Goal: Information Seeking & Learning: Learn about a topic

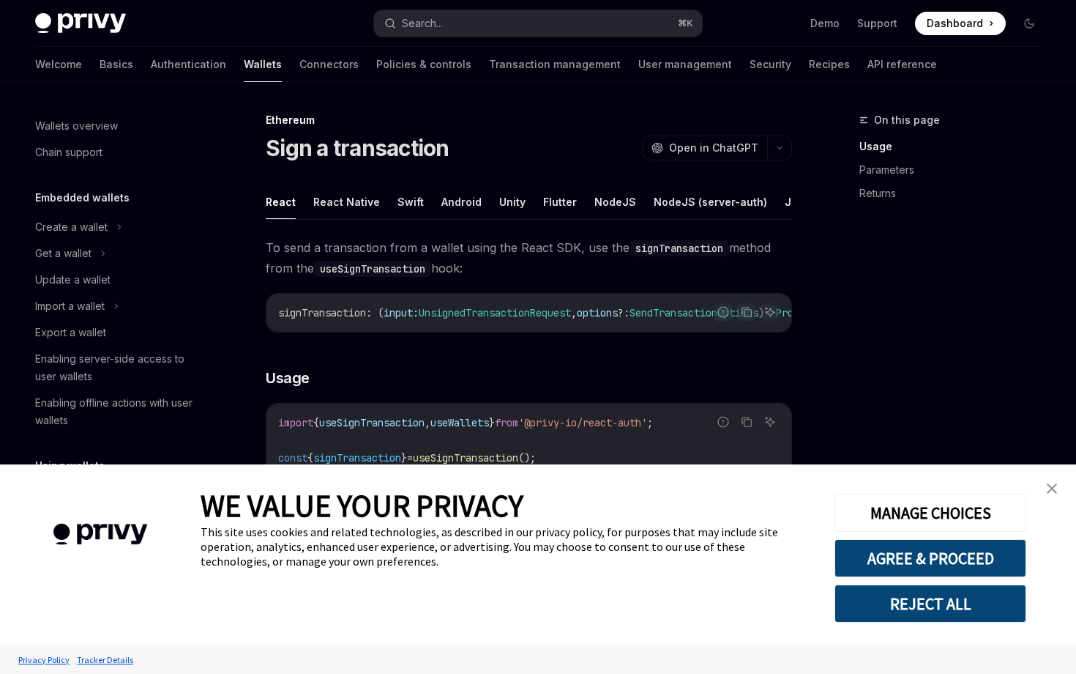
click at [1047, 491] on img "close banner" at bounding box center [1052, 488] width 10 height 10
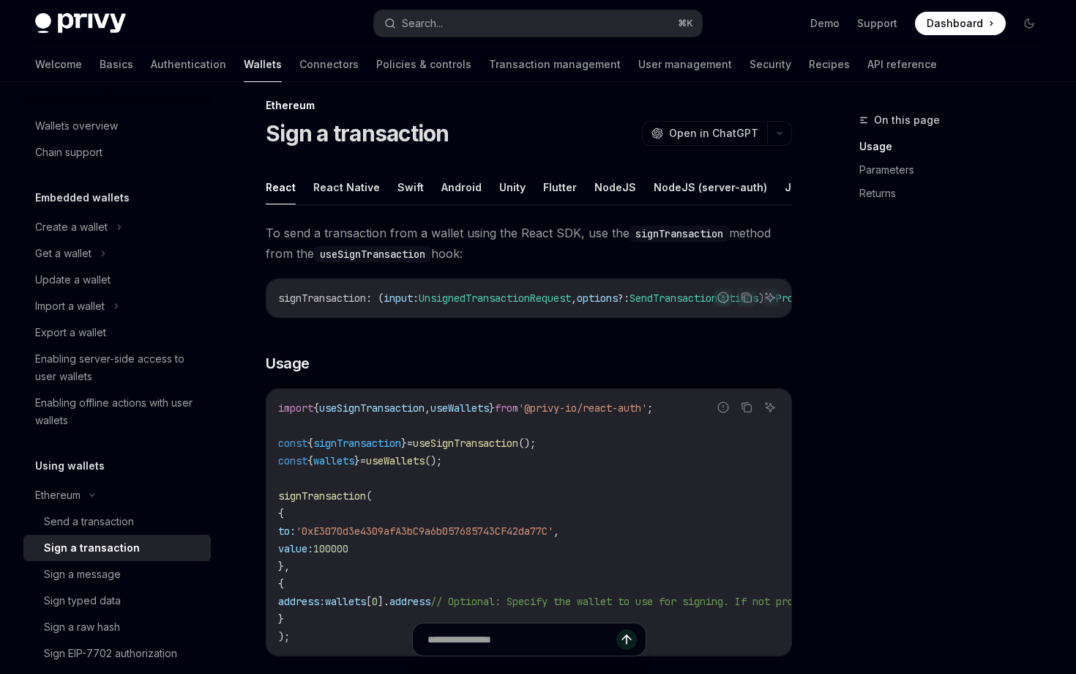
scroll to position [172, 0]
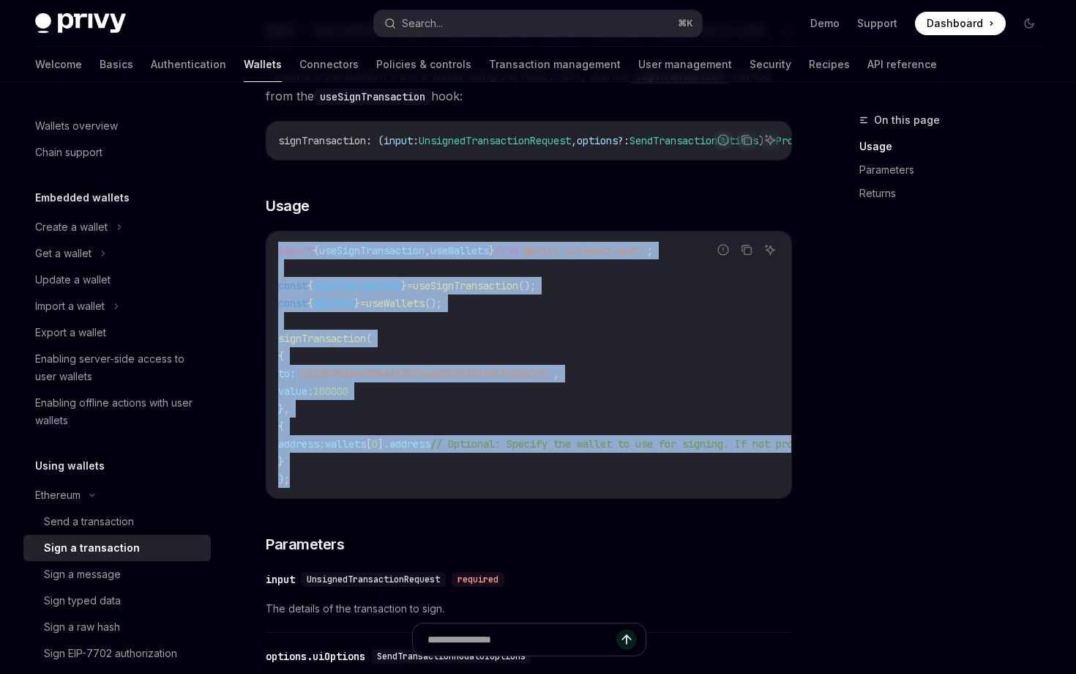
drag, startPoint x: 306, startPoint y: 485, endPoint x: 294, endPoint y: 226, distance: 258.7
click at [294, 226] on div "To send a transaction from a wallet using the React SDK, use the signTransactio…" at bounding box center [529, 582] width 526 height 1034
click at [447, 380] on span "'0xE3070d3e4309afA3bC9a6b057685743CF42da77C'" at bounding box center [425, 373] width 258 height 13
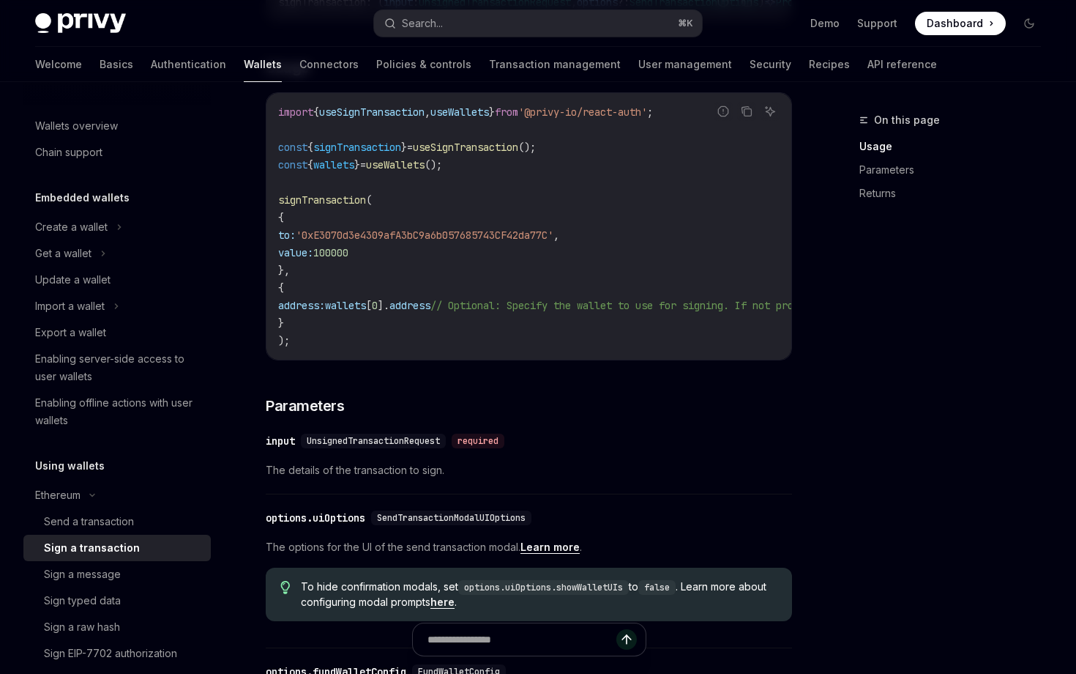
scroll to position [304, 0]
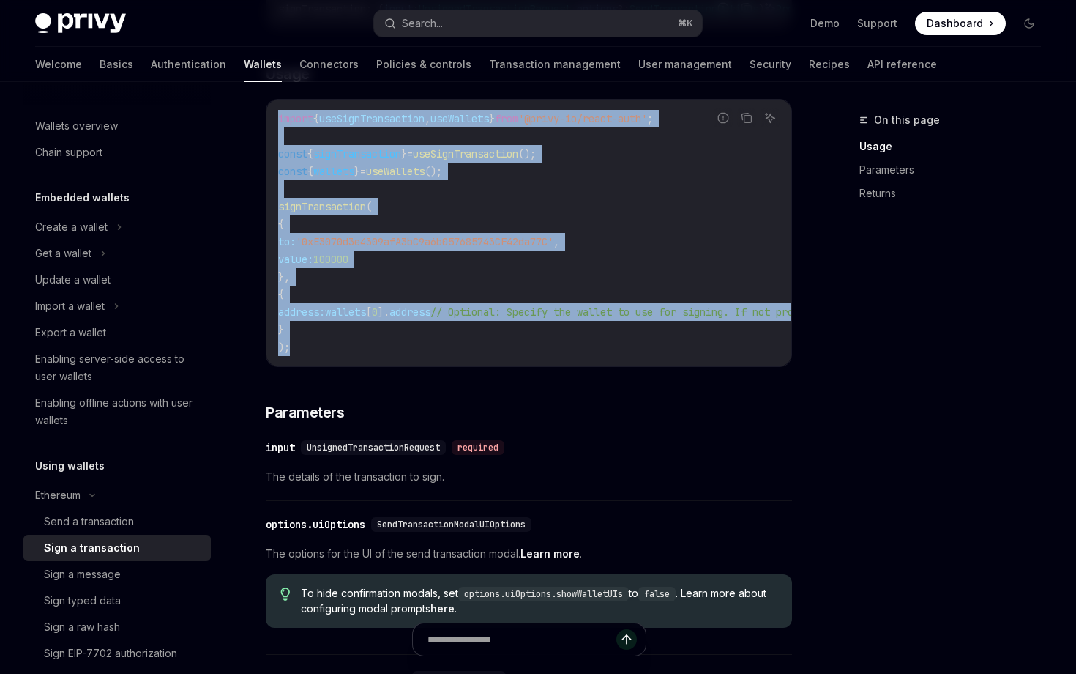
drag, startPoint x: 305, startPoint y: 354, endPoint x: 283, endPoint y: 105, distance: 250.6
click at [283, 104] on div "To send a transaction from a wallet using the React SDK, use the signTransactio…" at bounding box center [529, 450] width 526 height 1034
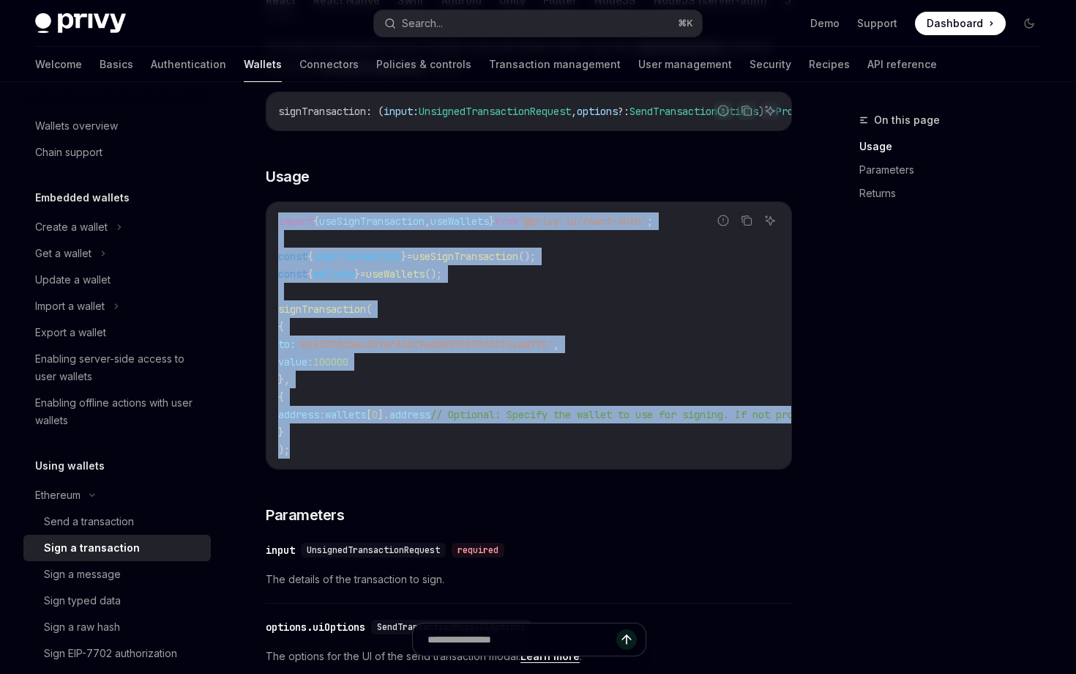
scroll to position [184, 0]
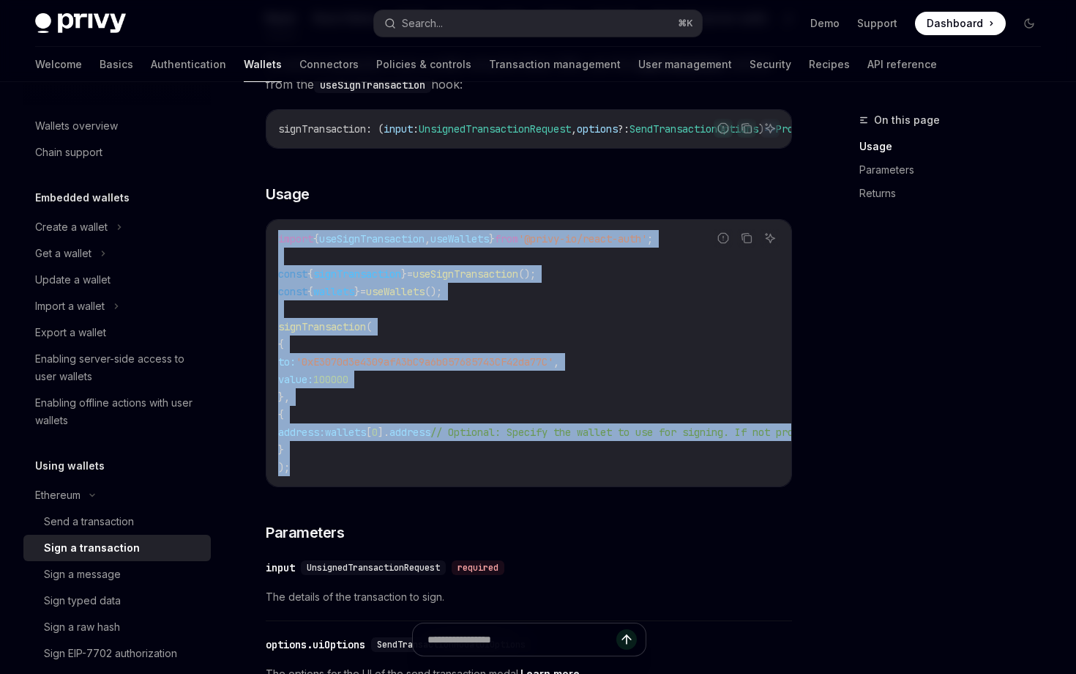
copy code "import { useSignTransaction , useWallets } from '@privy-io/react-auth' ; const …"
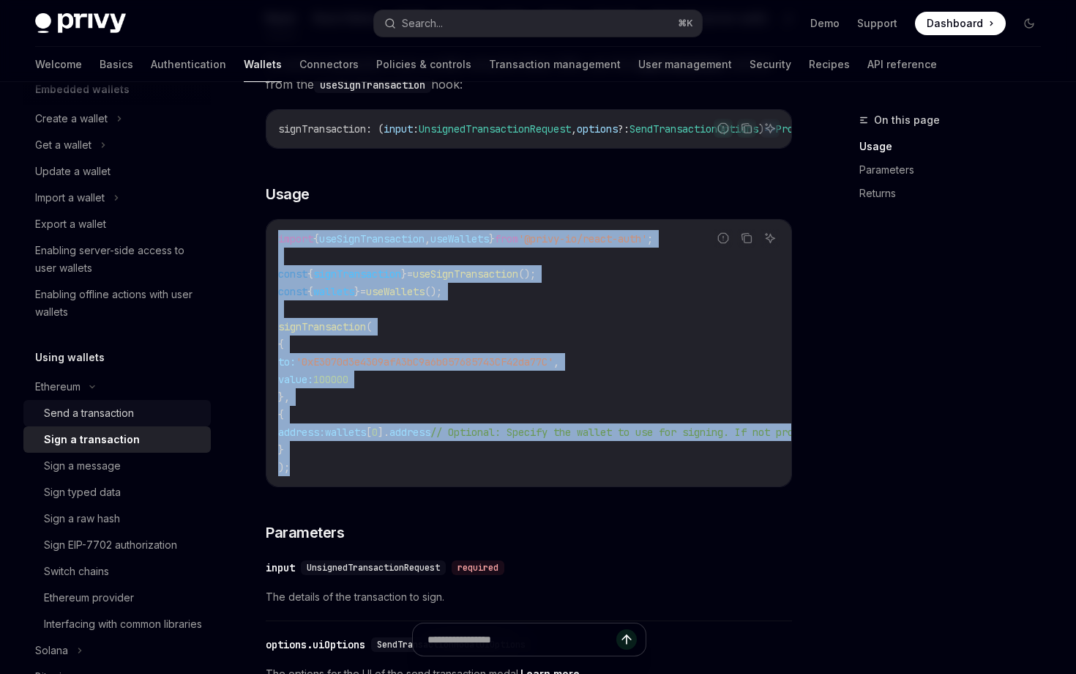
scroll to position [109, 0]
click at [141, 409] on div "Send a transaction" at bounding box center [123, 412] width 158 height 18
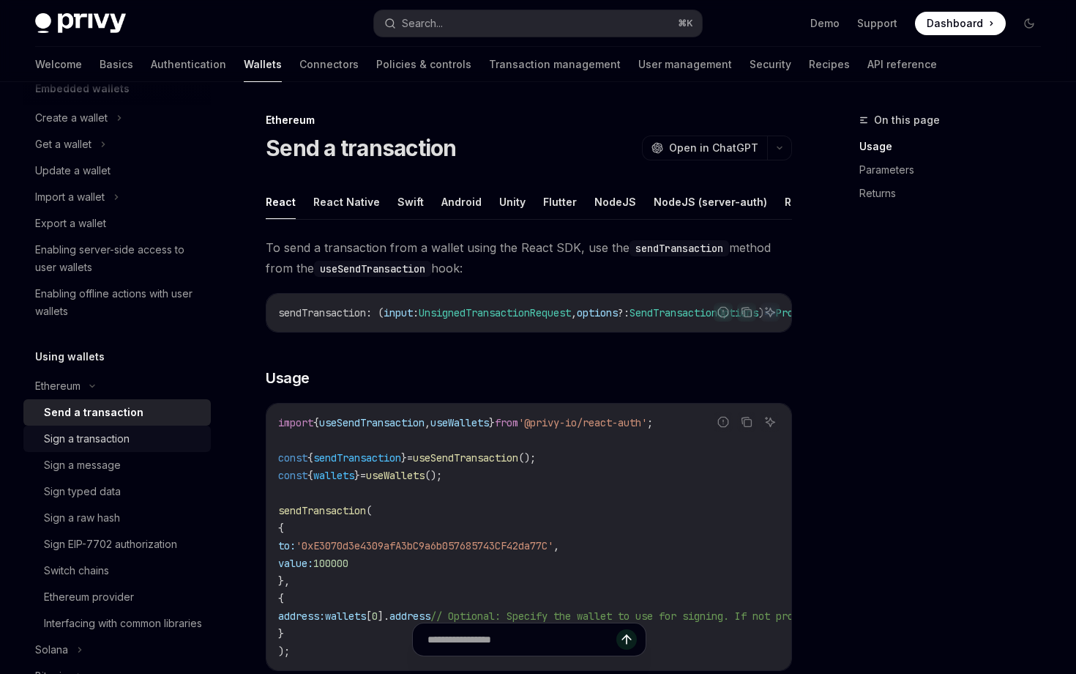
click at [114, 441] on div "Sign a transaction" at bounding box center [87, 439] width 86 height 18
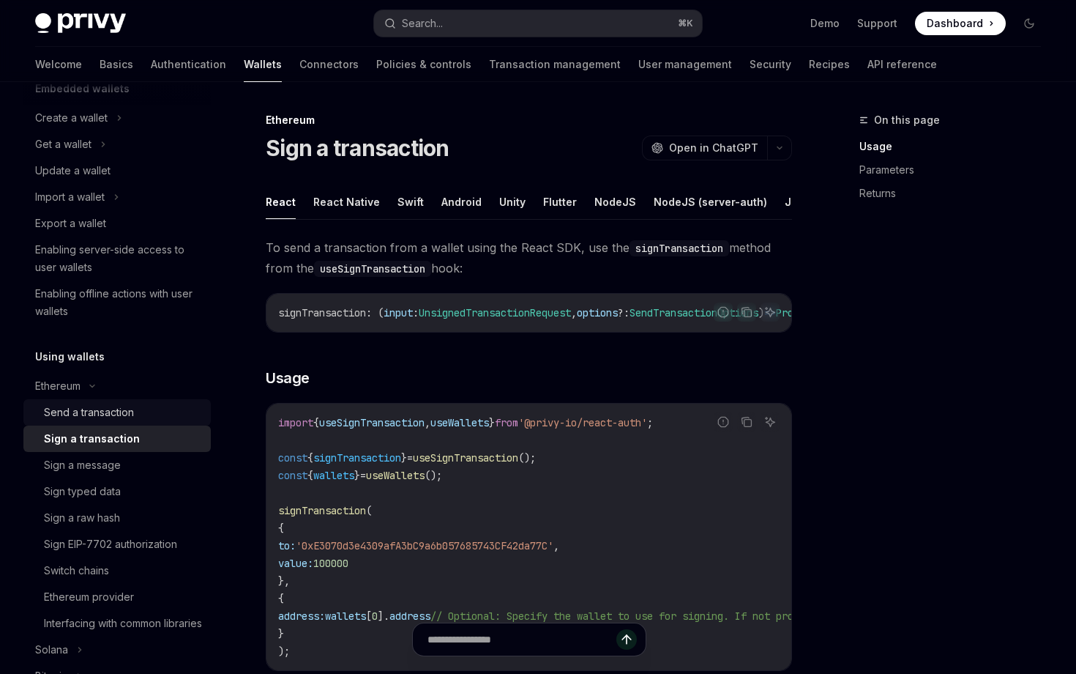
click at [141, 409] on div "Send a transaction" at bounding box center [123, 412] width 158 height 18
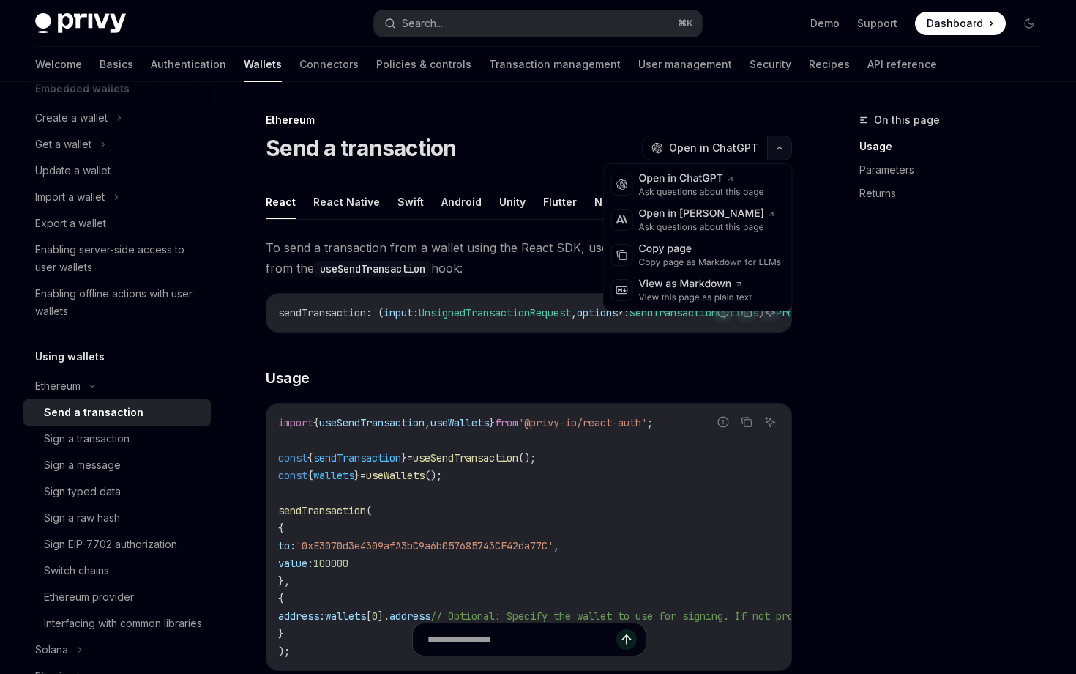
click at [773, 149] on button "button" at bounding box center [779, 147] width 25 height 25
click at [683, 266] on div "Copy page as Markdown for LLMs" at bounding box center [710, 262] width 143 height 12
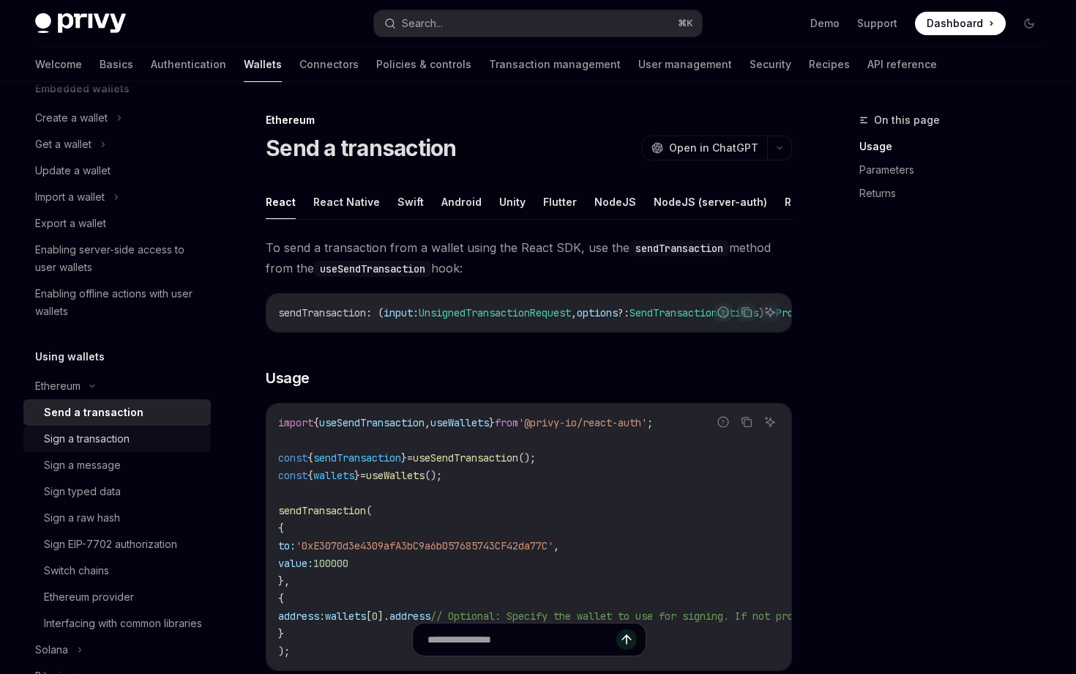
click at [143, 436] on div "Sign a transaction" at bounding box center [123, 439] width 158 height 18
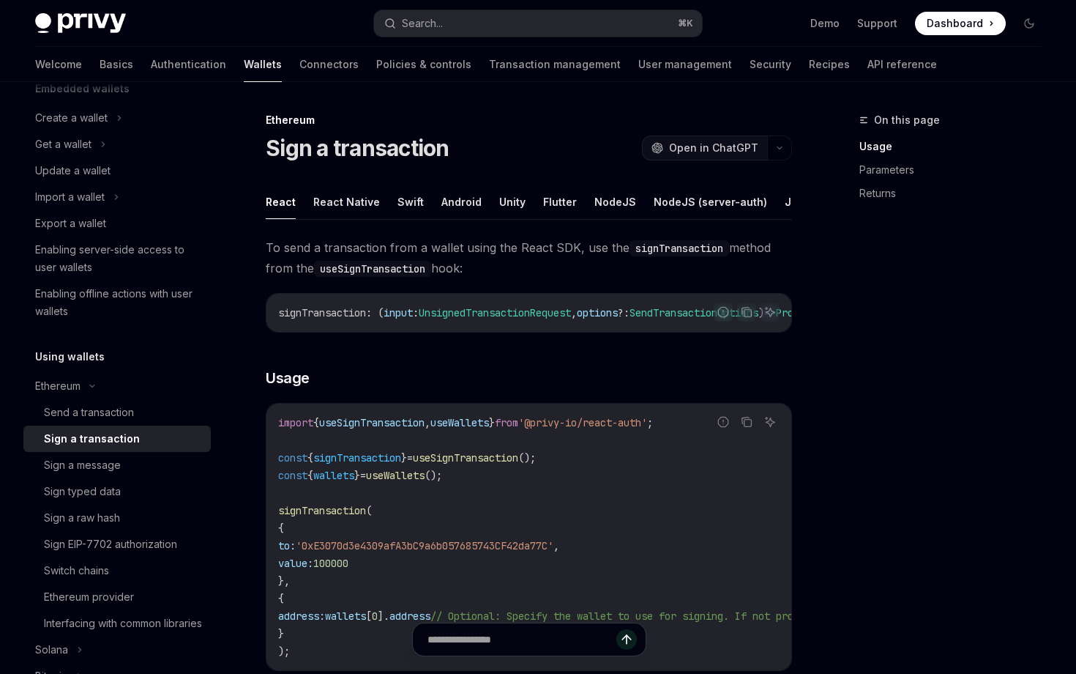
click at [764, 149] on button "OpenAI Open in ChatGPT" at bounding box center [704, 147] width 125 height 25
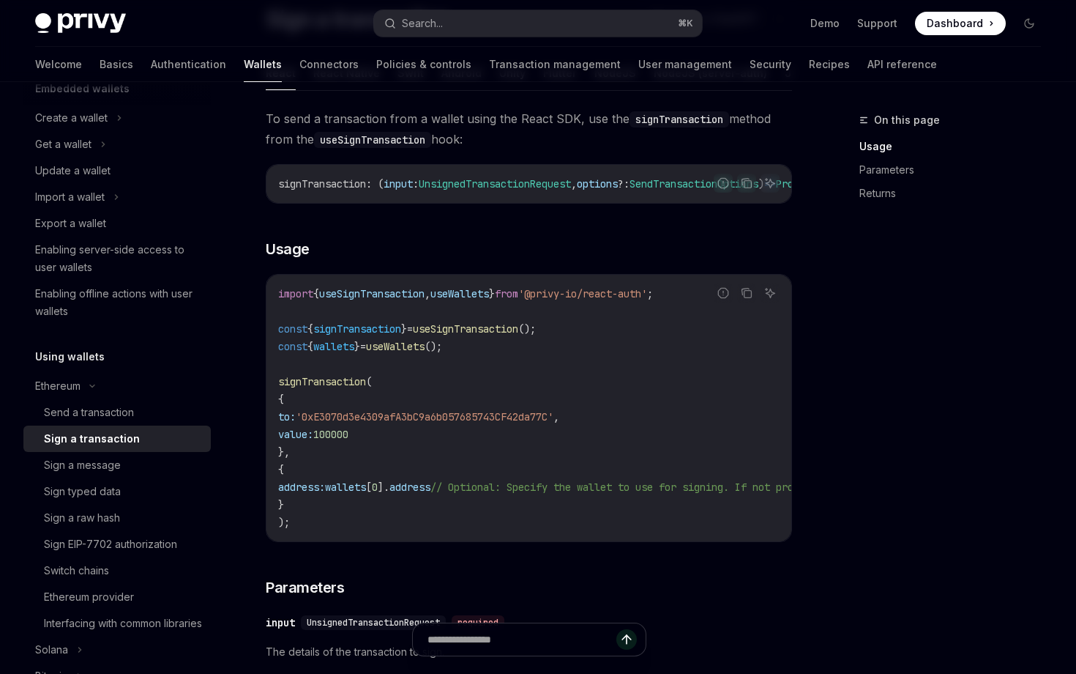
scroll to position [134, 0]
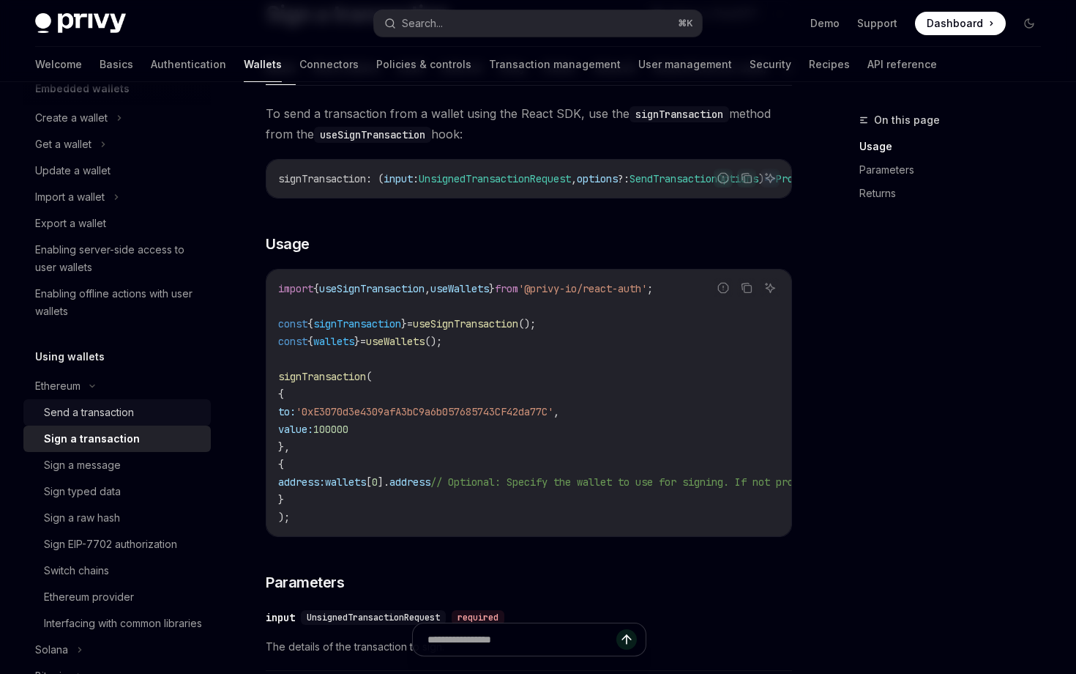
click at [140, 409] on div "Send a transaction" at bounding box center [123, 412] width 158 height 18
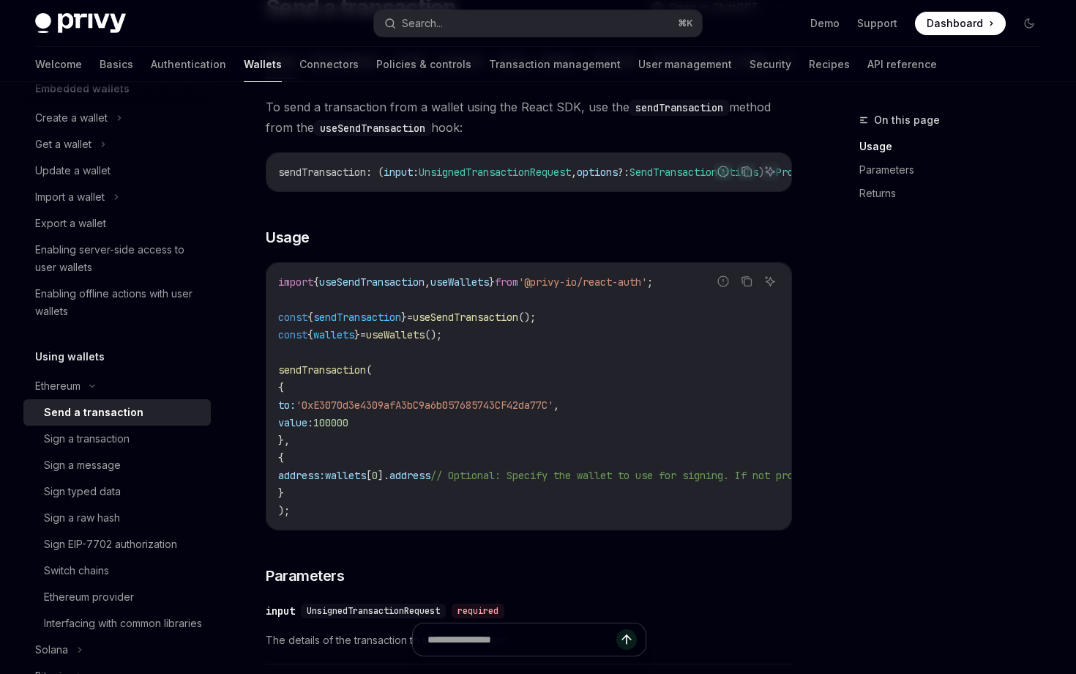
scroll to position [159, 0]
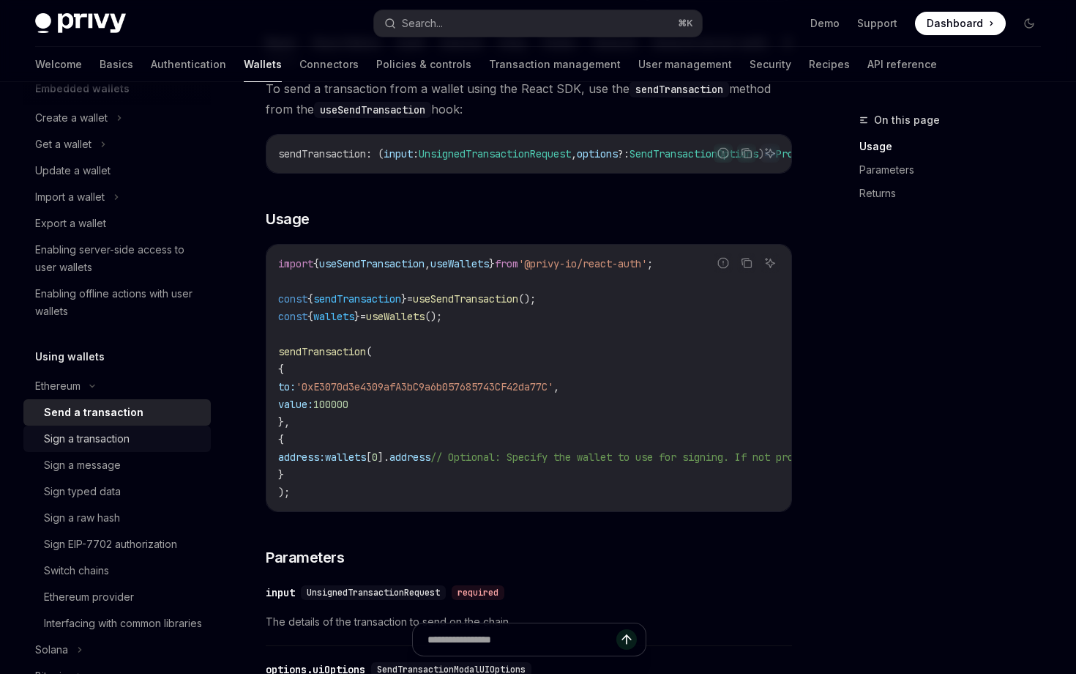
click at [152, 443] on div "Sign a transaction" at bounding box center [123, 439] width 158 height 18
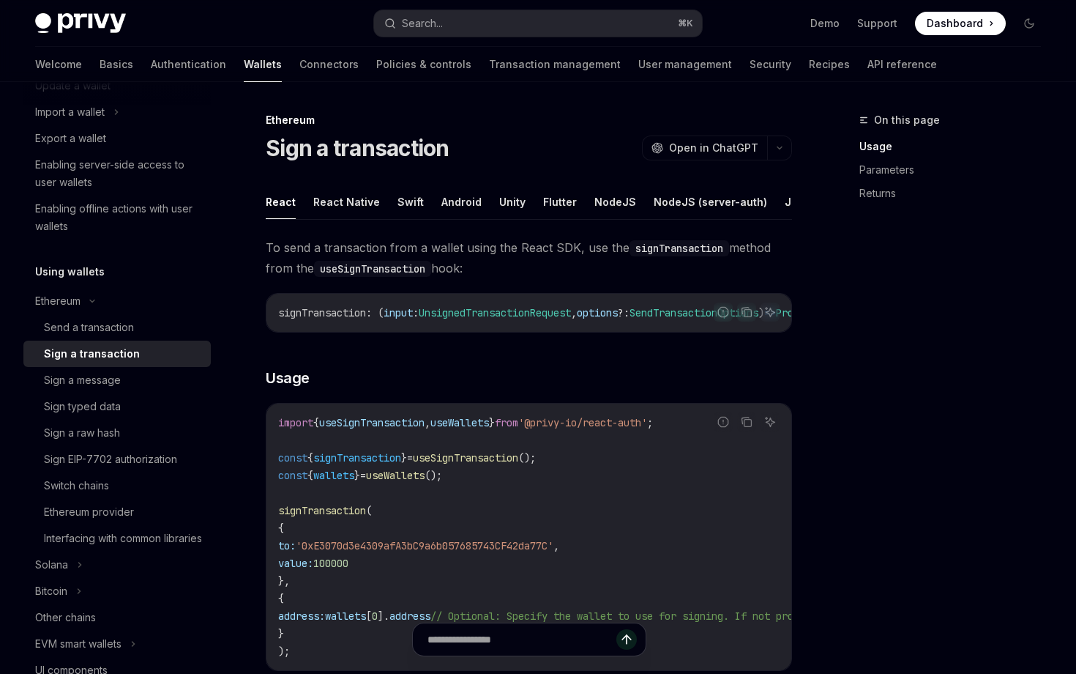
scroll to position [196, 0]
click at [143, 410] on div "Sign typed data" at bounding box center [123, 404] width 158 height 18
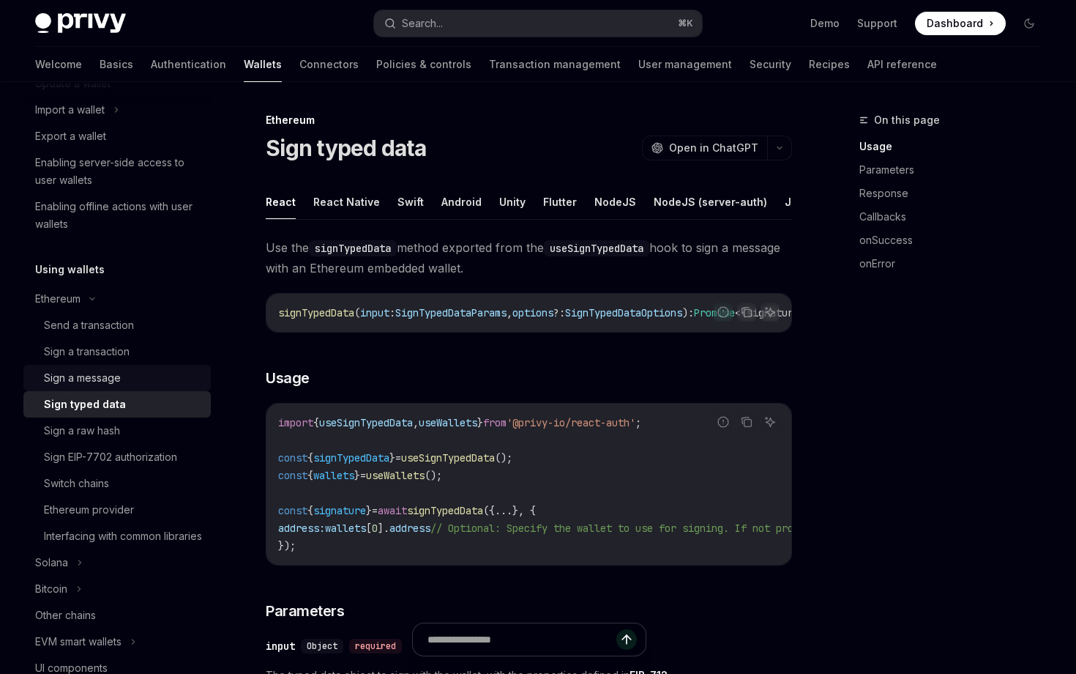
click at [143, 373] on div "Sign a message" at bounding box center [123, 378] width 158 height 18
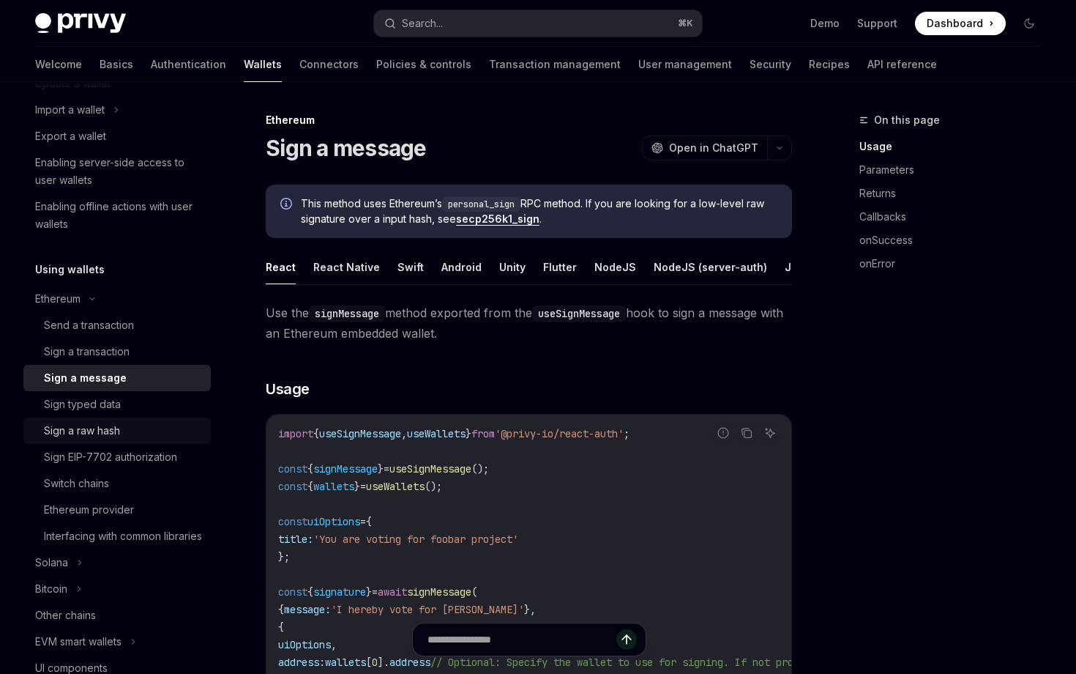
click at [141, 443] on link "Sign a raw hash" at bounding box center [116, 430] width 187 height 26
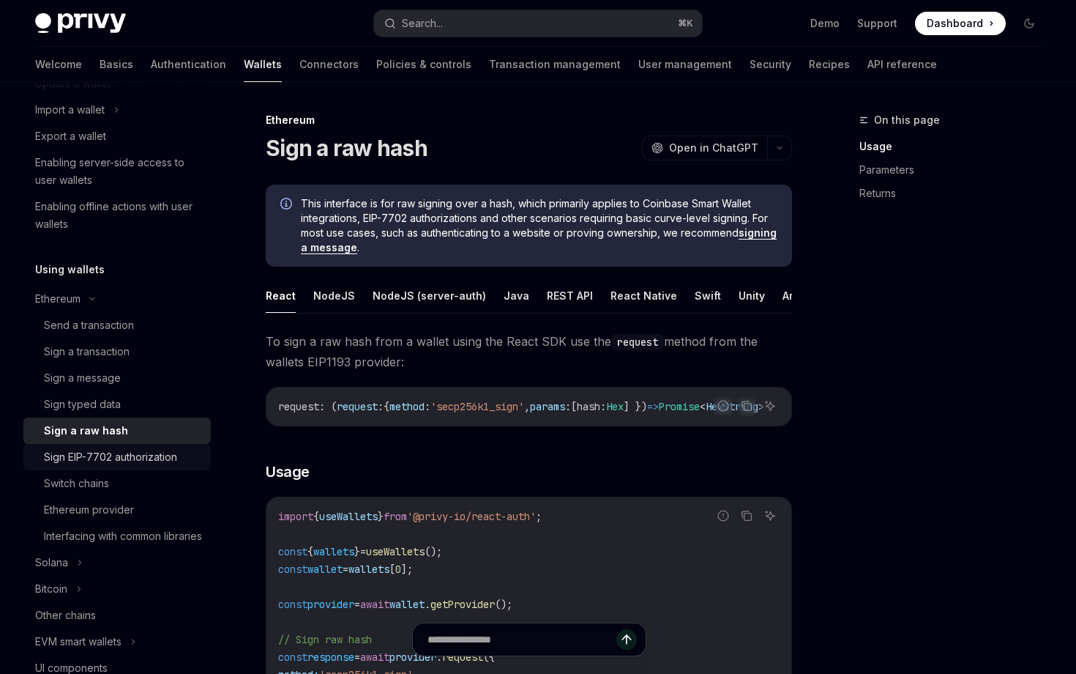
click at [142, 463] on div "Sign EIP-7702 authorization" at bounding box center [110, 457] width 133 height 18
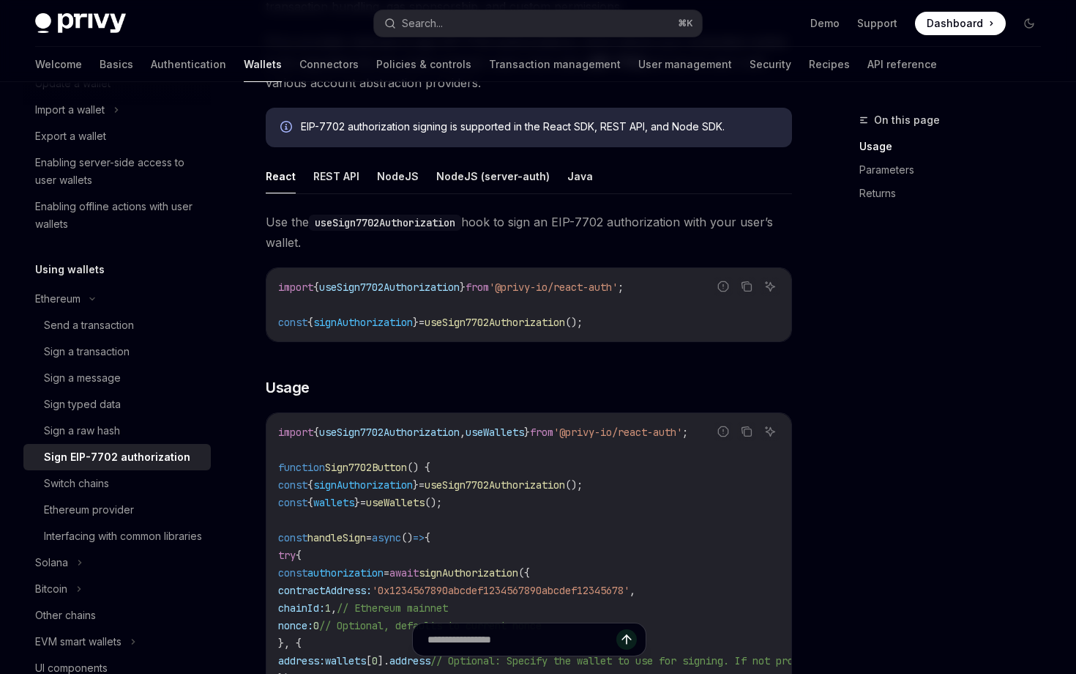
scroll to position [239, 0]
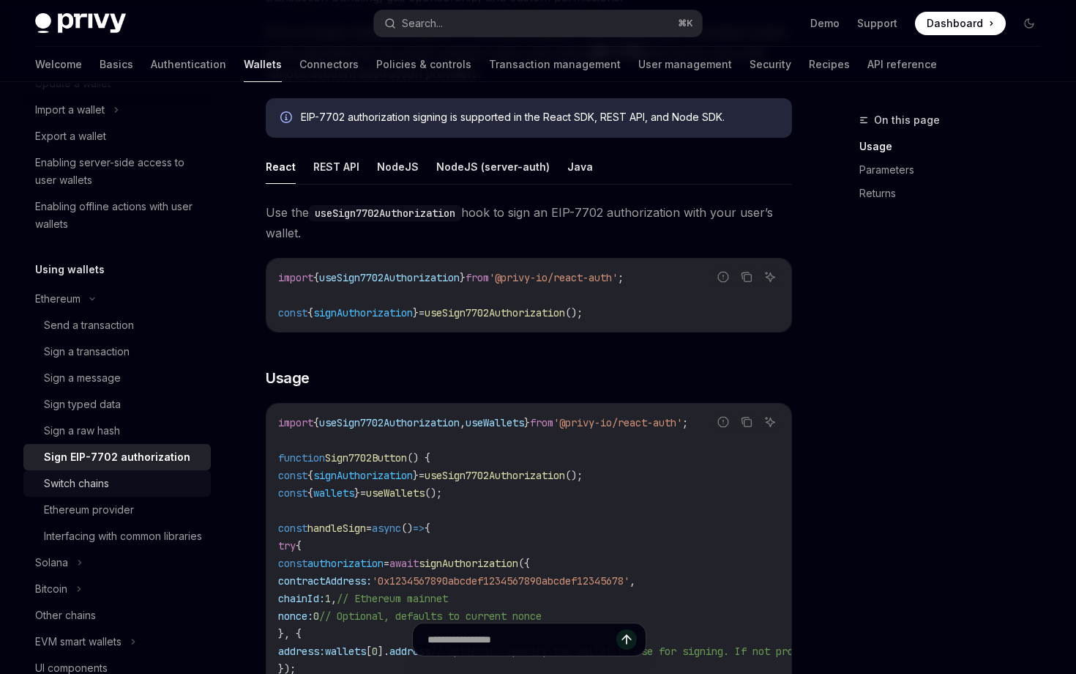
click at [170, 495] on link "Switch chains" at bounding box center [116, 483] width 187 height 26
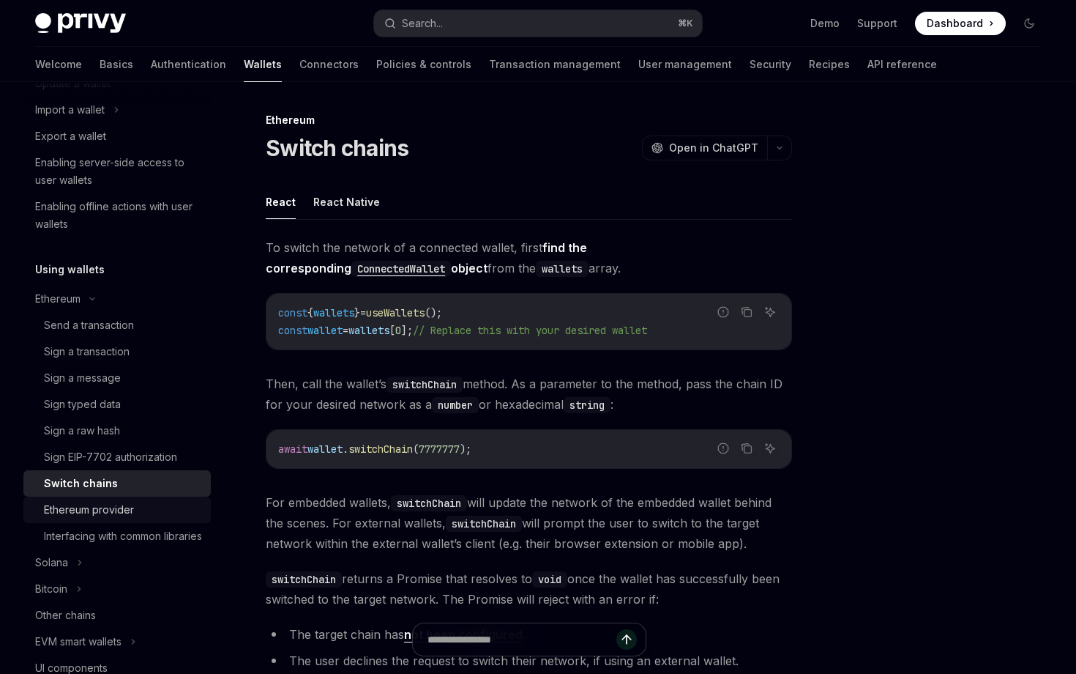
click at [168, 504] on div "Ethereum provider" at bounding box center [123, 510] width 158 height 18
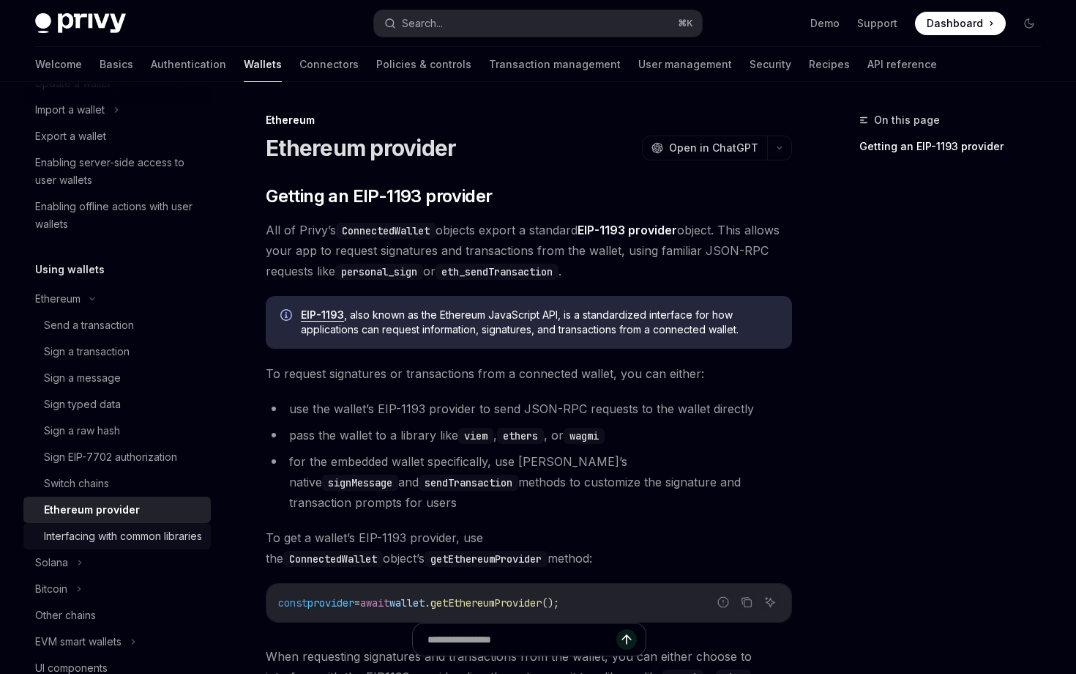
click at [159, 535] on div "Interfacing with common libraries" at bounding box center [123, 536] width 158 height 18
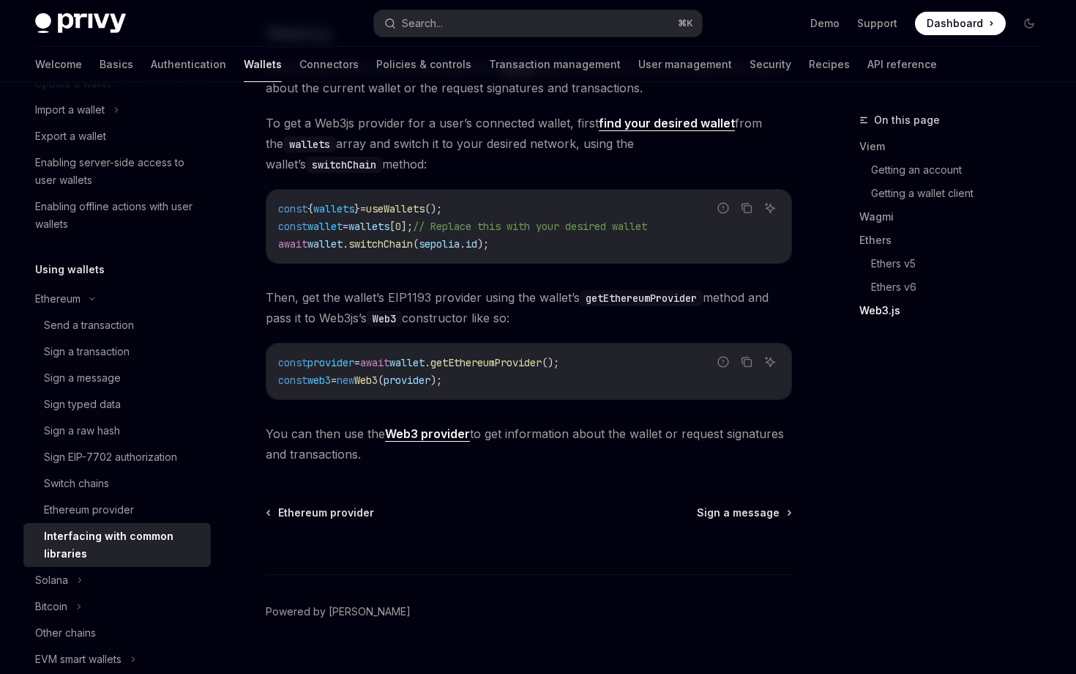
scroll to position [1928, 0]
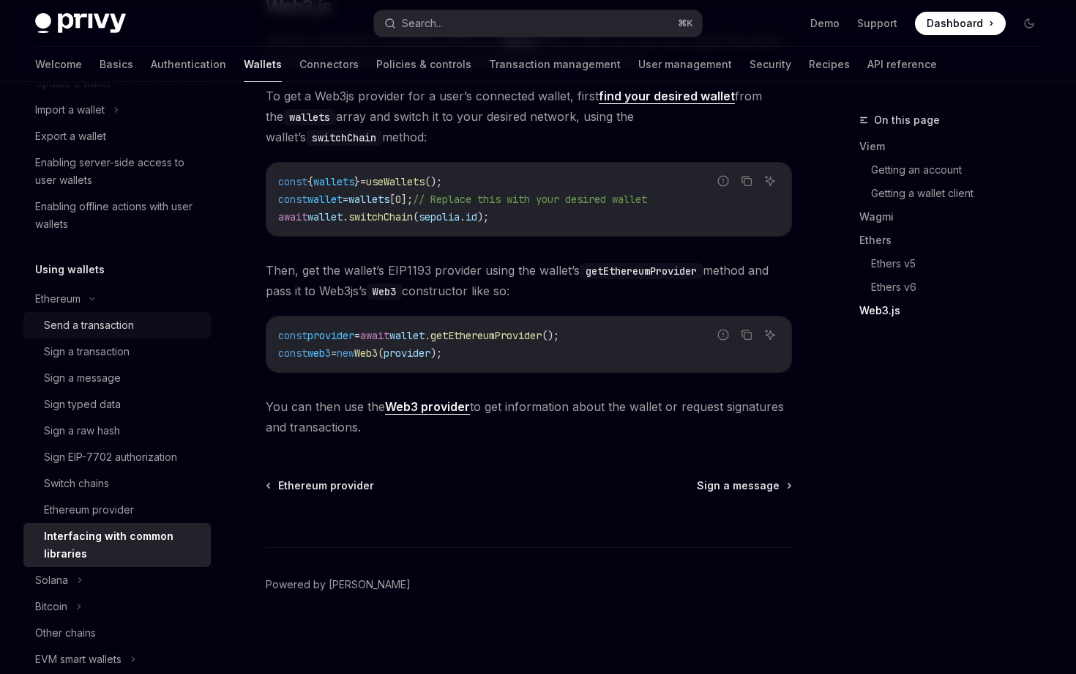
click at [116, 324] on div "Send a transaction" at bounding box center [89, 325] width 90 height 18
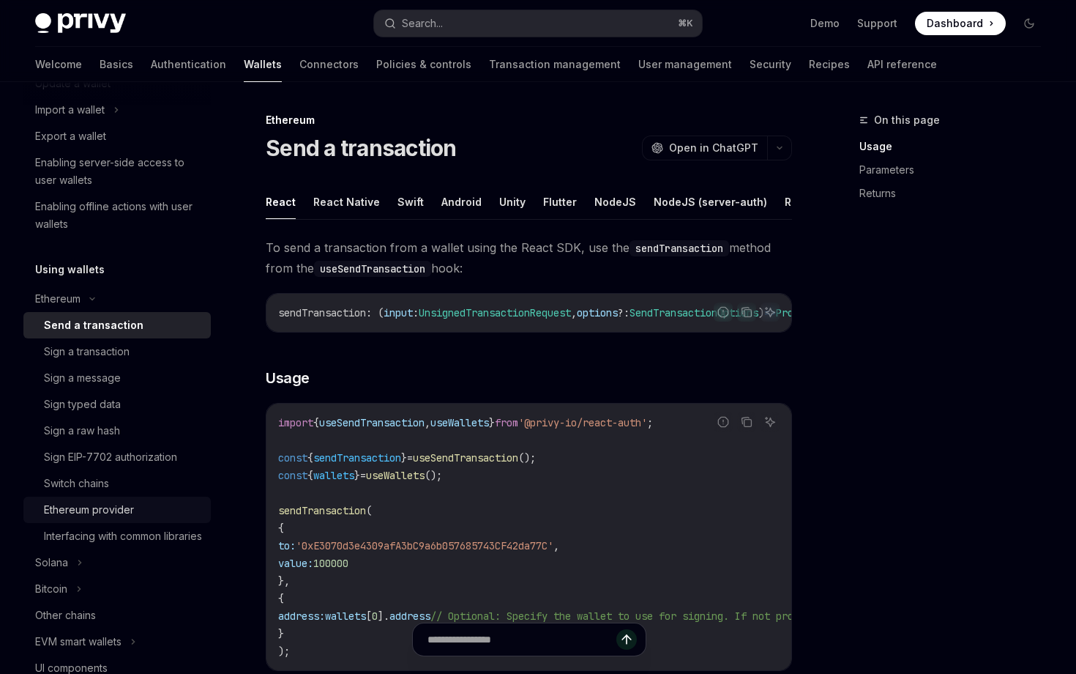
click at [130, 502] on div "Ethereum provider" at bounding box center [89, 510] width 90 height 18
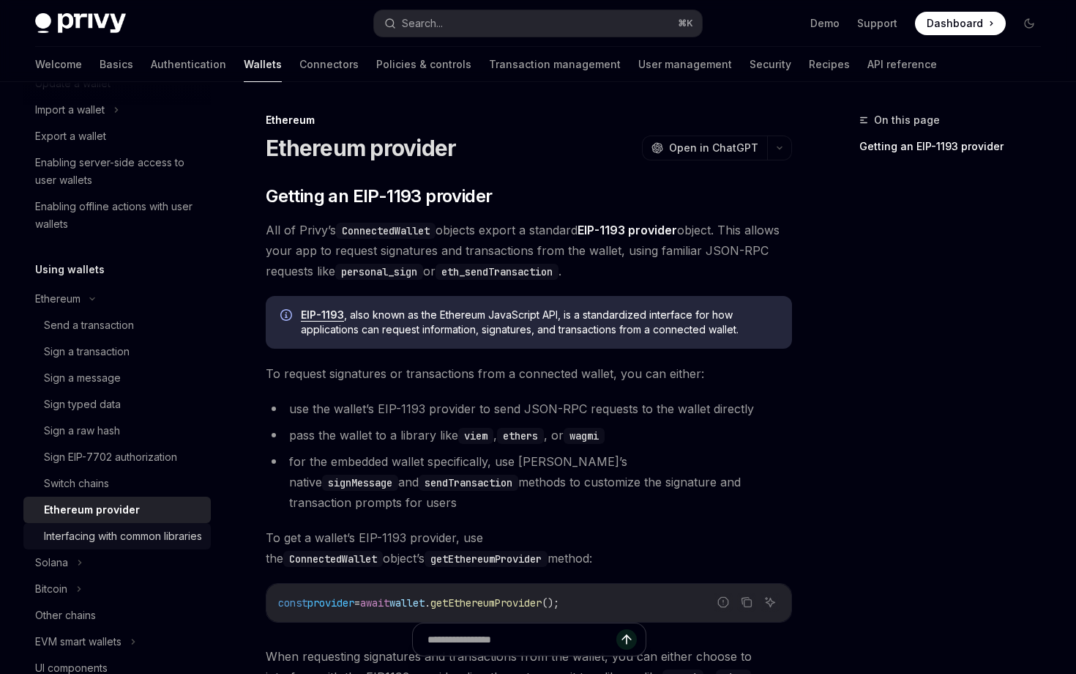
click at [133, 528] on div "Interfacing with common libraries" at bounding box center [123, 536] width 158 height 18
type textarea "*"
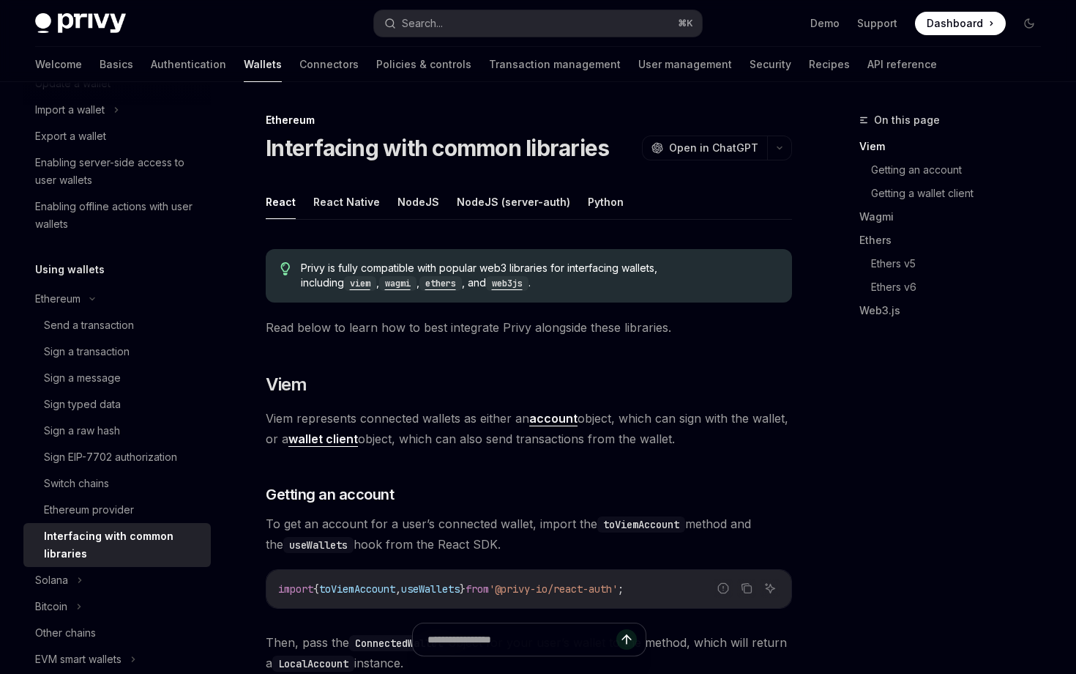
click at [962, 29] on span "Dashboard" at bounding box center [955, 23] width 56 height 15
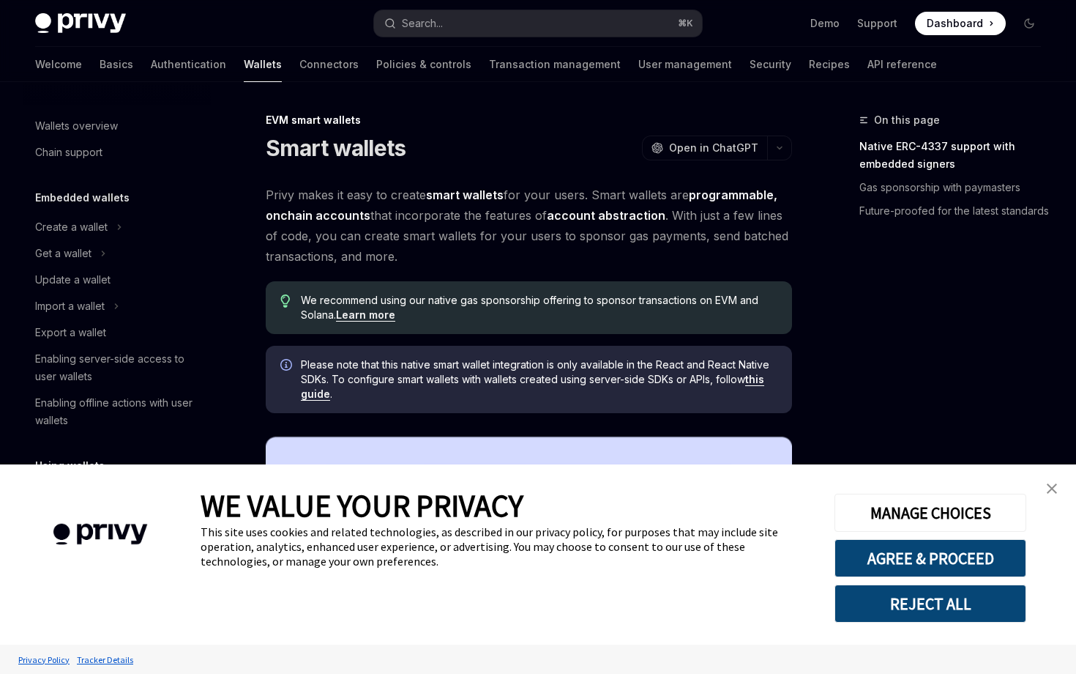
click at [1053, 484] on img "close banner" at bounding box center [1052, 488] width 10 height 10
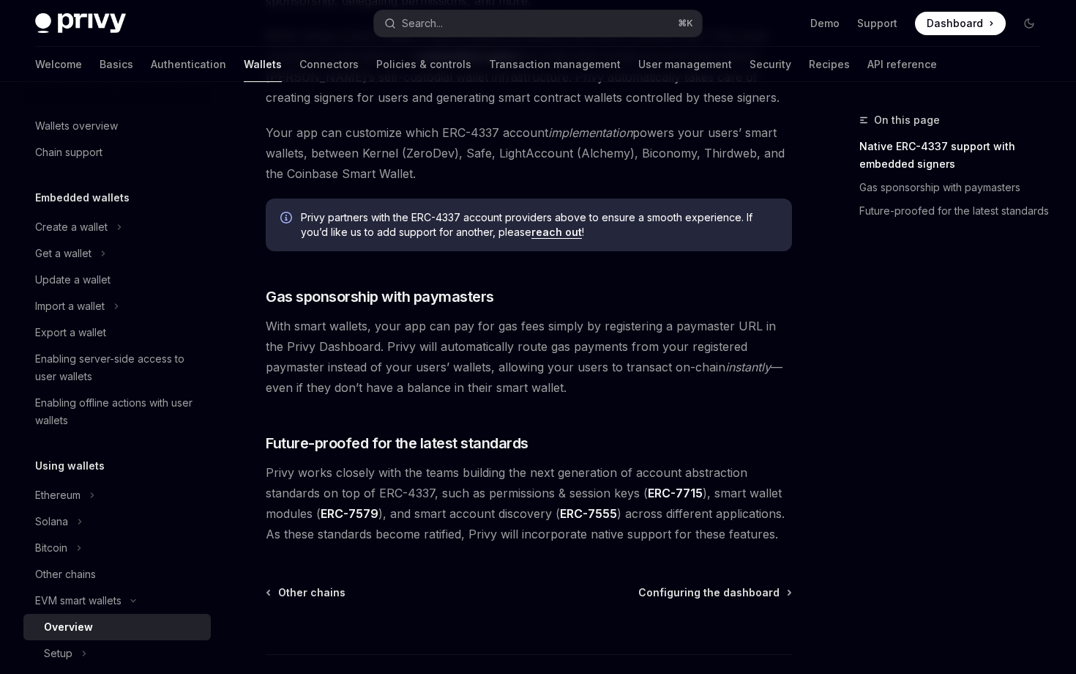
scroll to position [988, 0]
drag, startPoint x: 512, startPoint y: 386, endPoint x: 332, endPoint y: 323, distance: 191.5
click at [332, 323] on span "With smart wallets, your app can pay for gas fees simply by registering a payma…" at bounding box center [529, 356] width 526 height 82
click at [426, 351] on span "With smart wallets, your app can pay for gas fees simply by registering a payma…" at bounding box center [529, 356] width 526 height 82
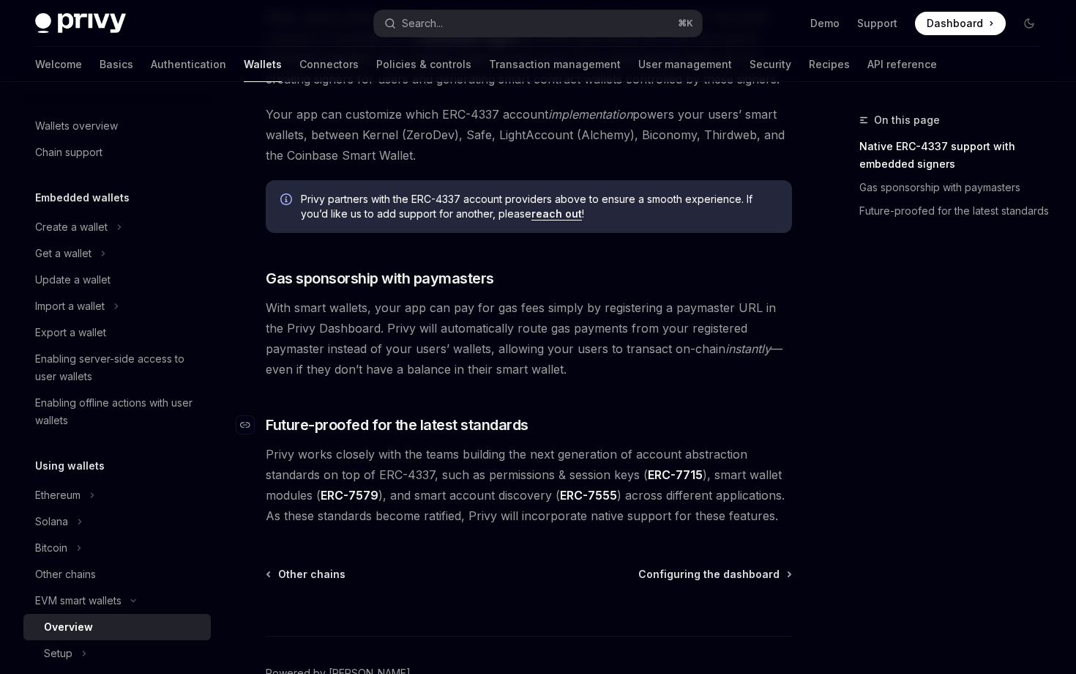
scroll to position [1011, 0]
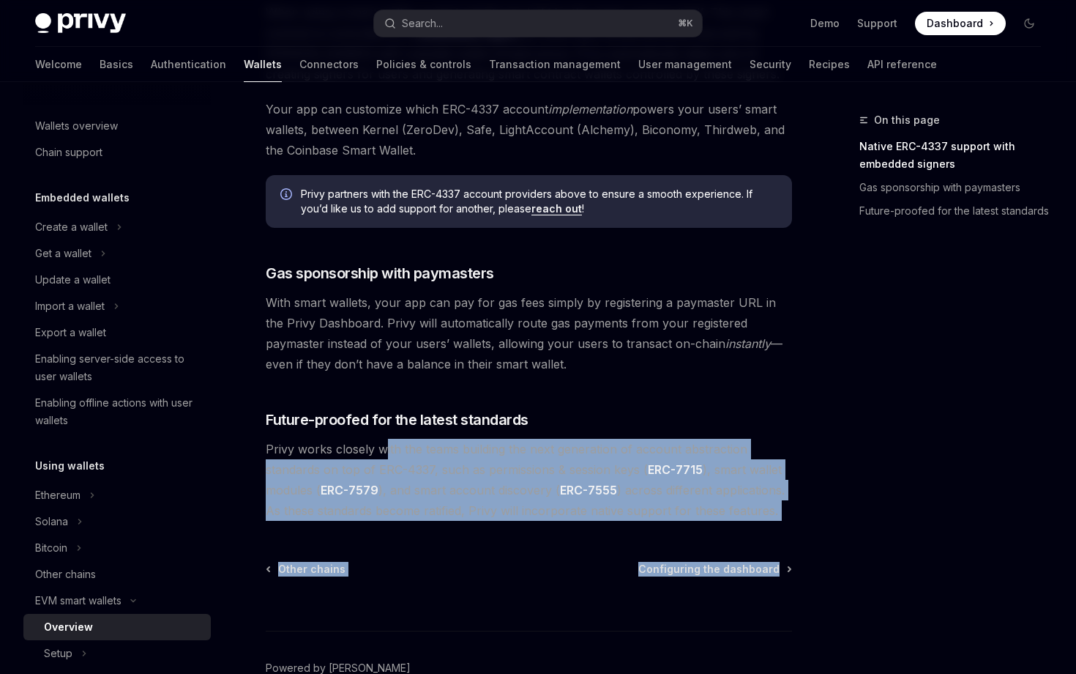
drag, startPoint x: 387, startPoint y: 450, endPoint x: 591, endPoint y: 579, distance: 241.9
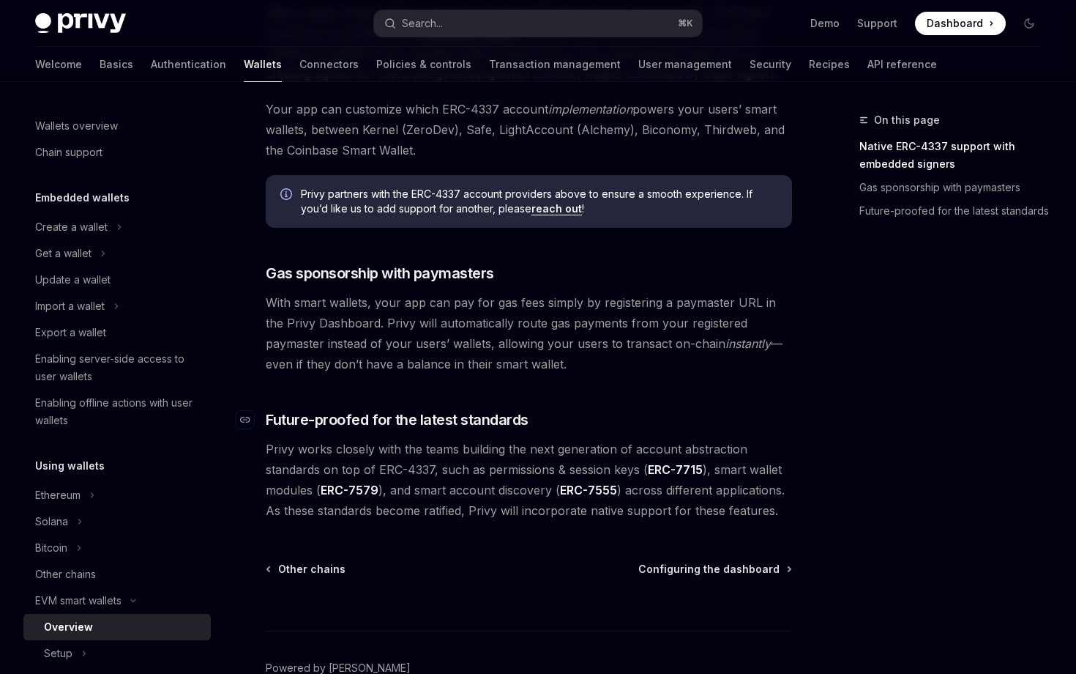
click at [626, 423] on h3 "​ Future-proofed for the latest standards" at bounding box center [529, 419] width 526 height 20
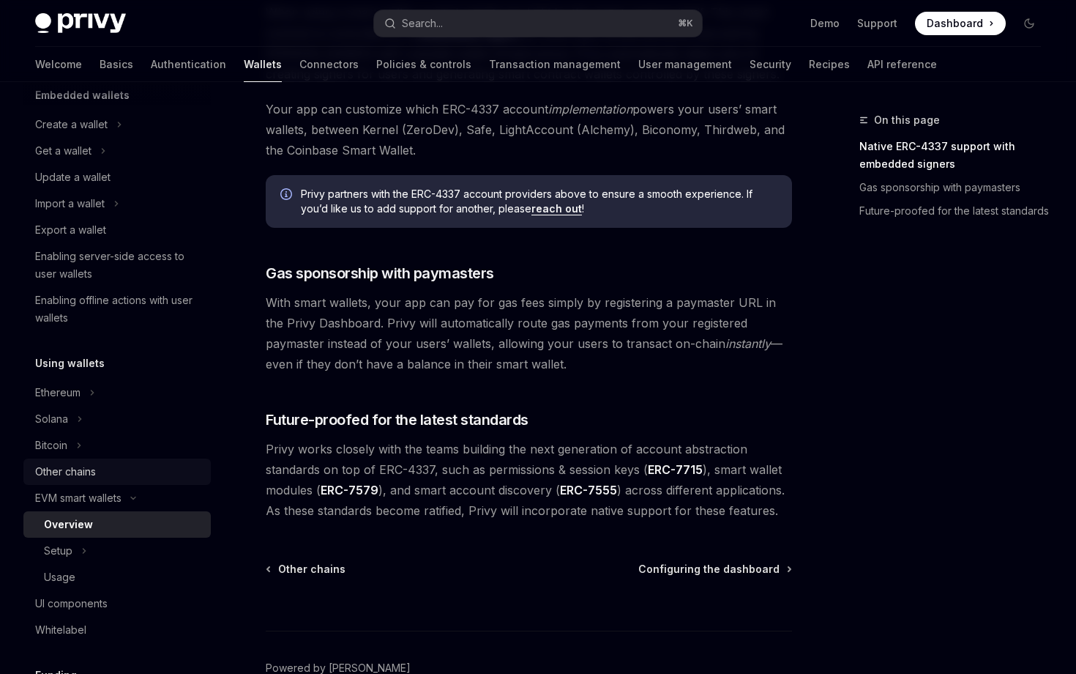
scroll to position [103, 0]
click at [101, 557] on div "Setup" at bounding box center [116, 550] width 187 height 26
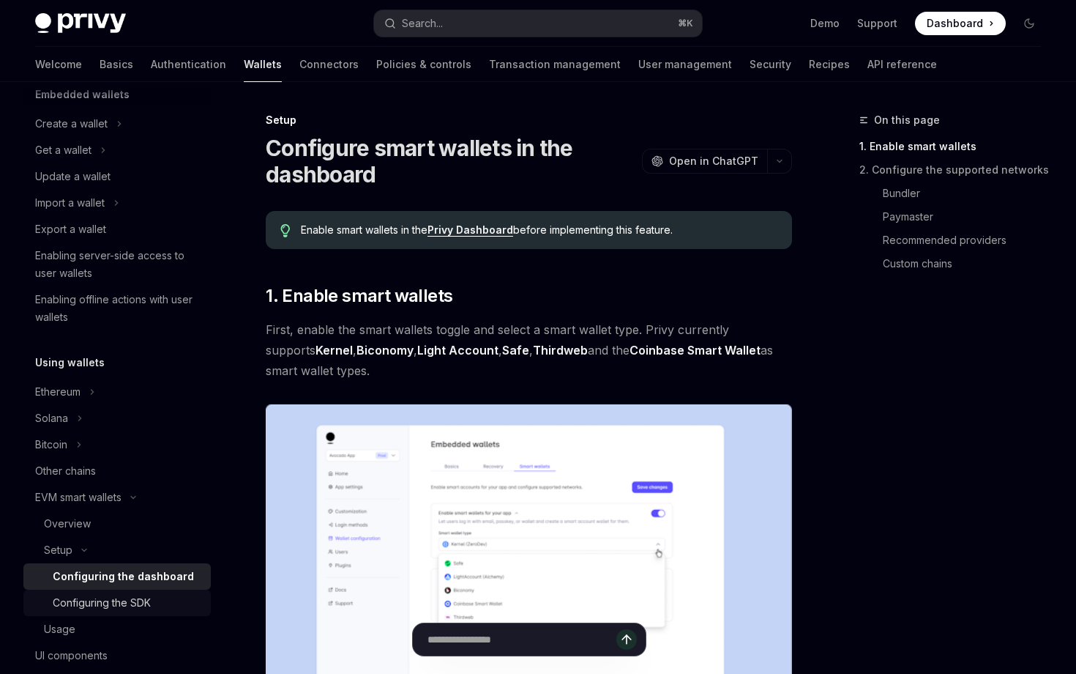
click at [114, 599] on div "Configuring the SDK" at bounding box center [102, 603] width 98 height 18
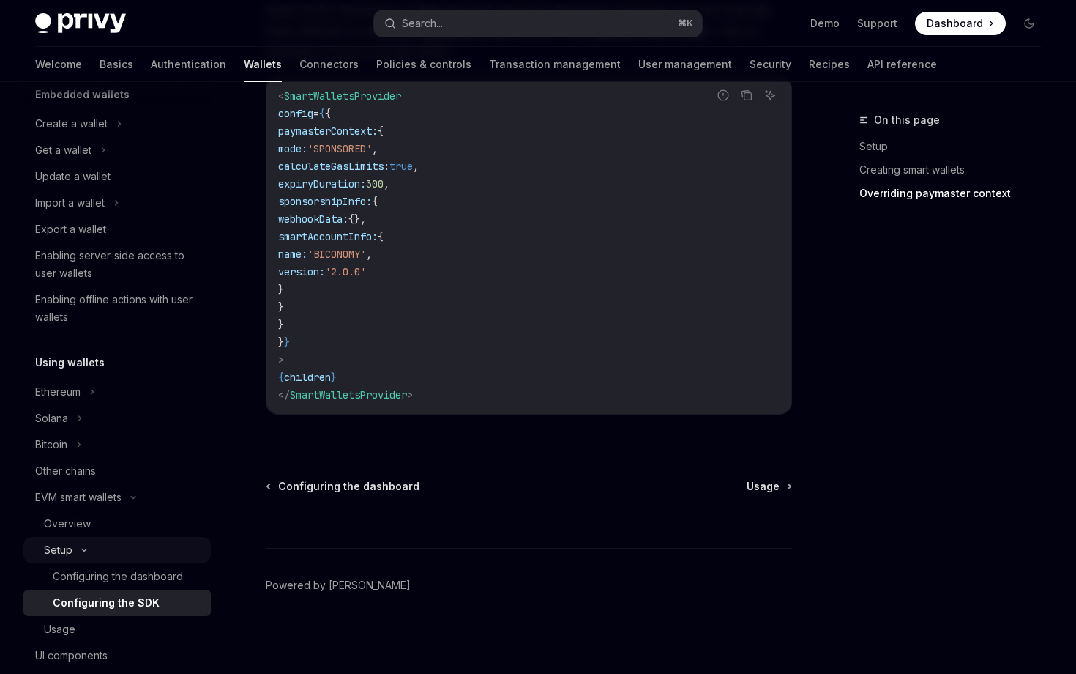
scroll to position [217, 0]
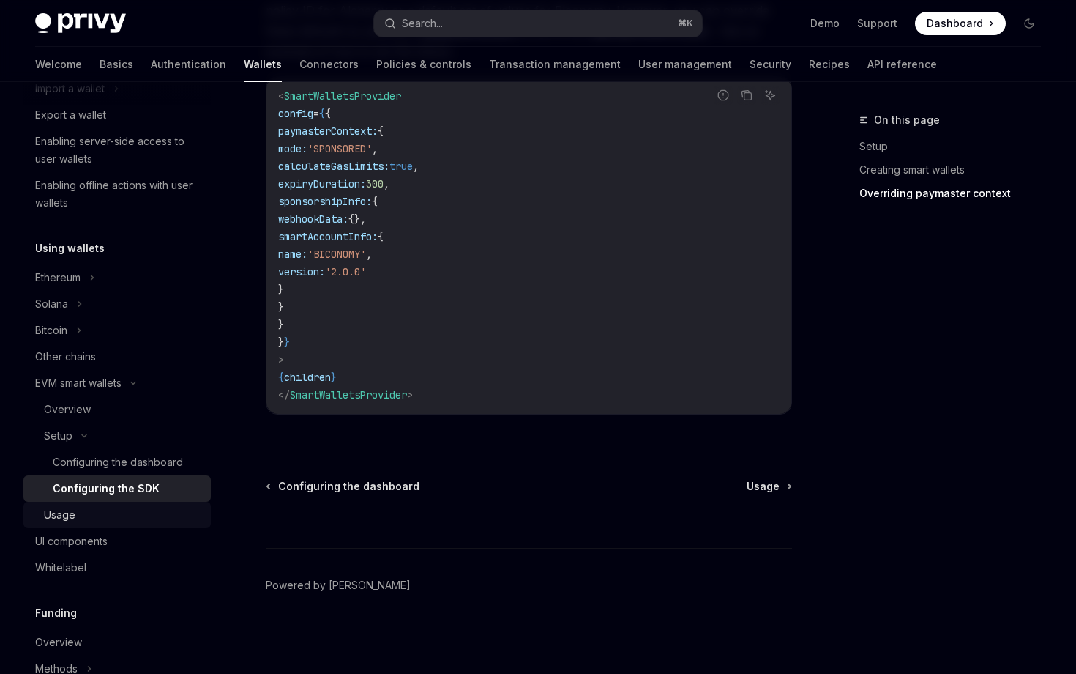
click at [113, 519] on div "Usage" at bounding box center [123, 515] width 158 height 18
type textarea "*"
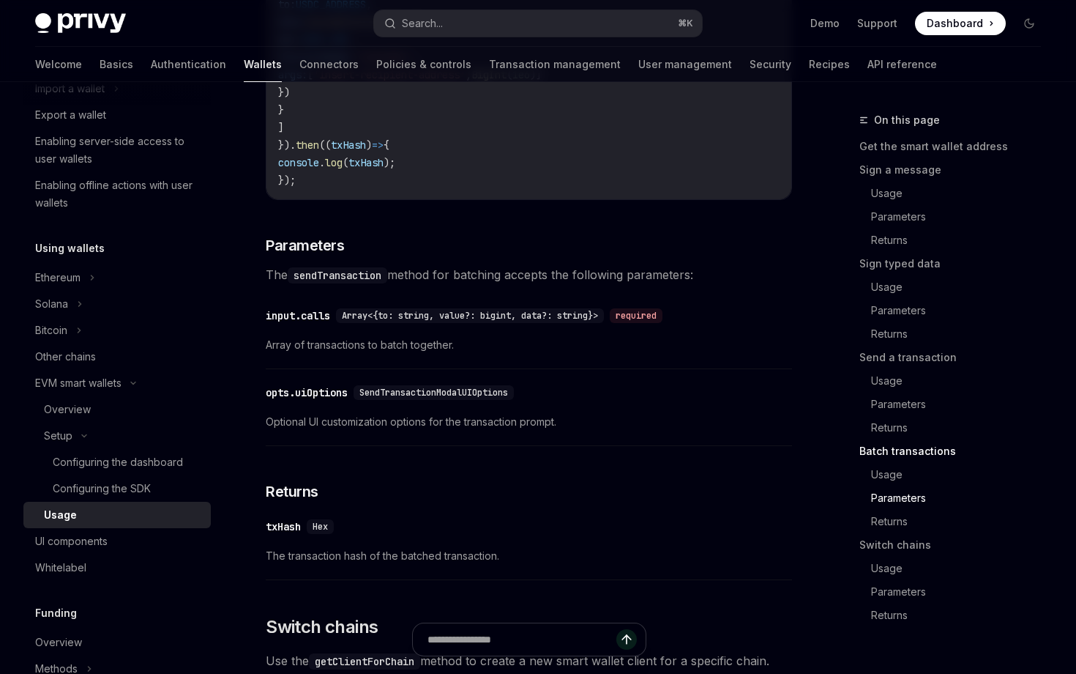
scroll to position [4524, 0]
